Goal: Task Accomplishment & Management: Use online tool/utility

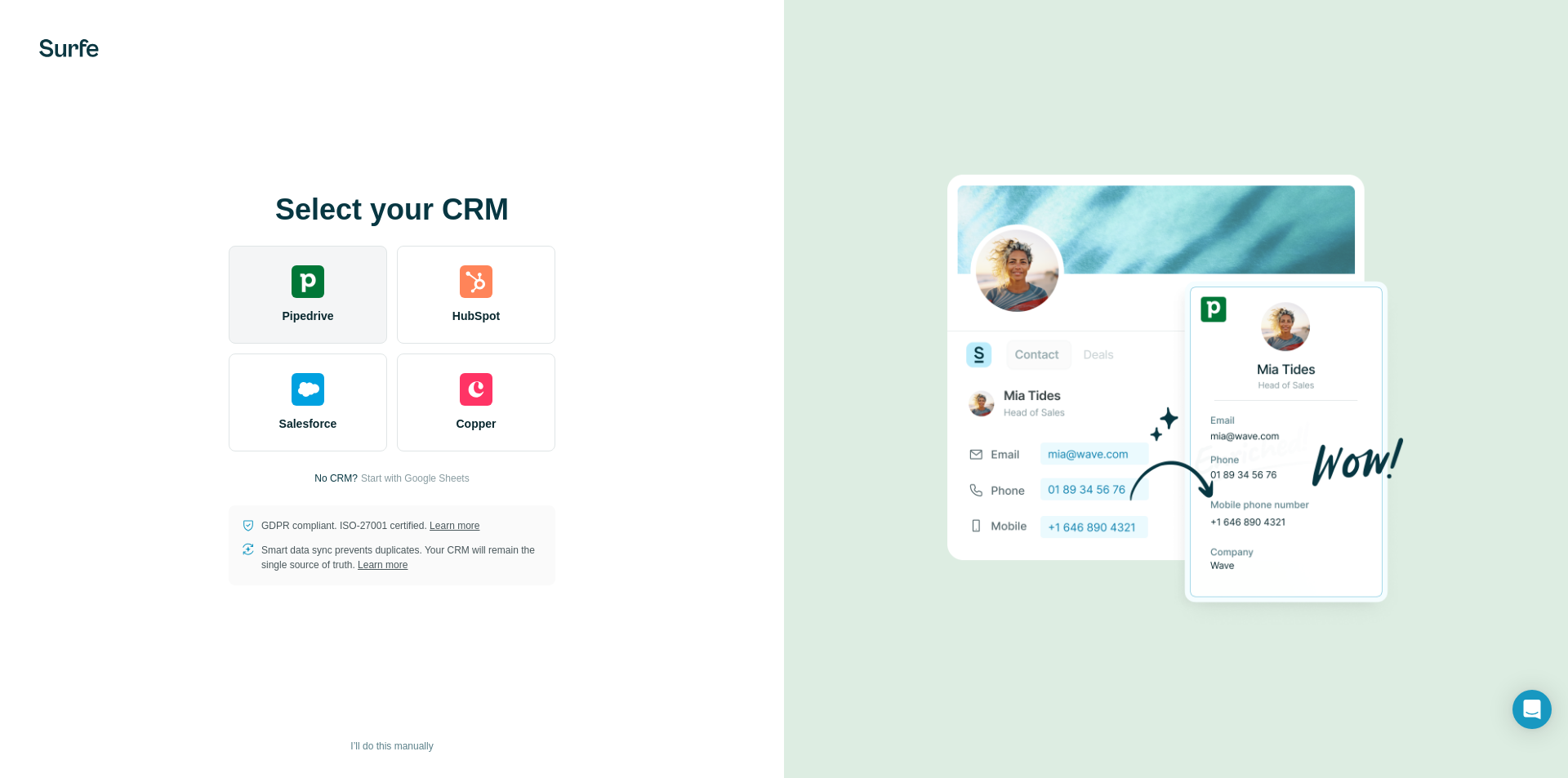
click at [294, 292] on img at bounding box center [307, 281] width 32 height 32
click at [324, 277] on div "Pipedrive" at bounding box center [307, 295] width 159 height 98
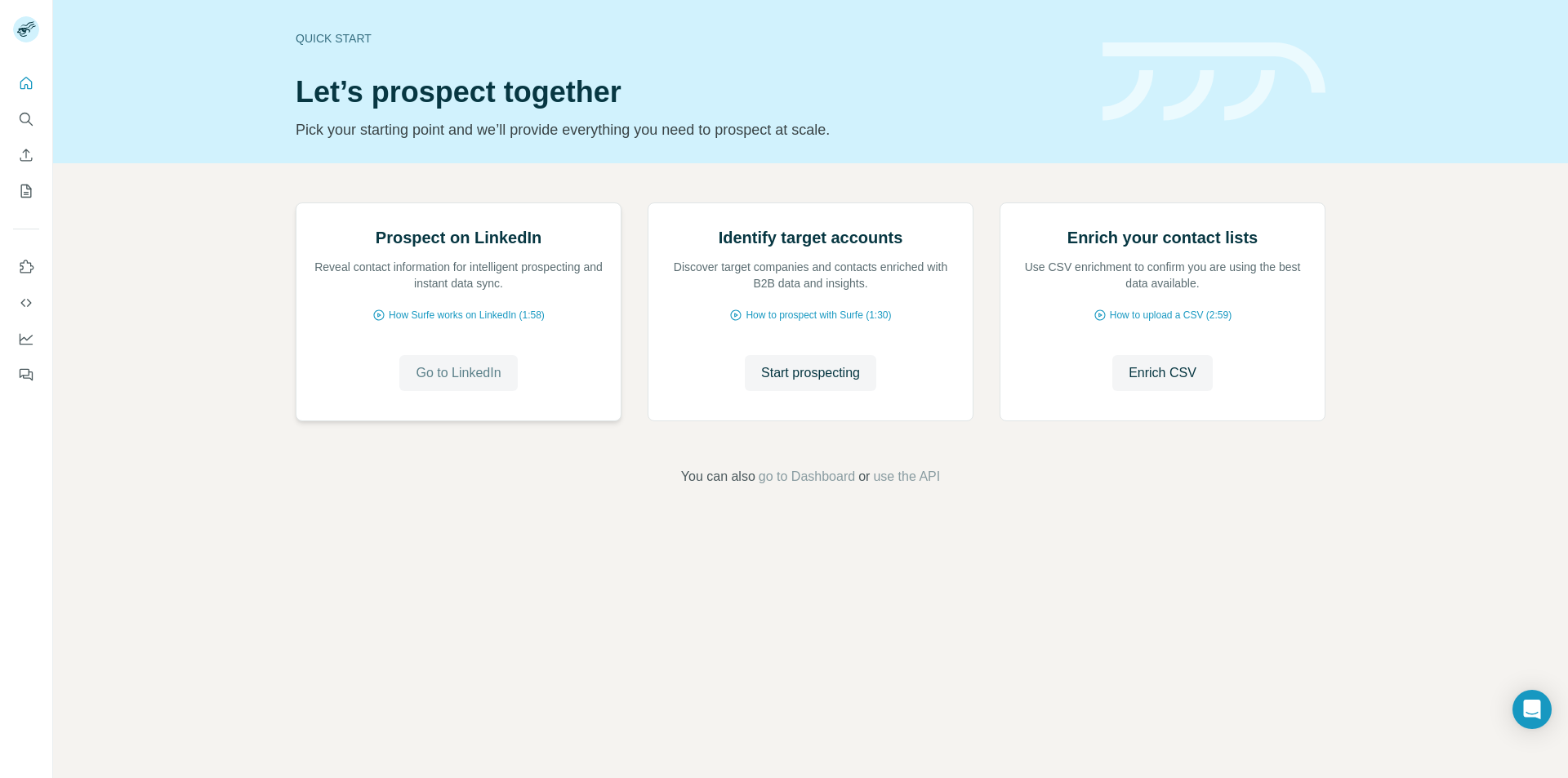
click at [472, 383] on span "Go to LinkedIn" at bounding box center [457, 373] width 85 height 19
